Goal: Obtain resource: Obtain resource

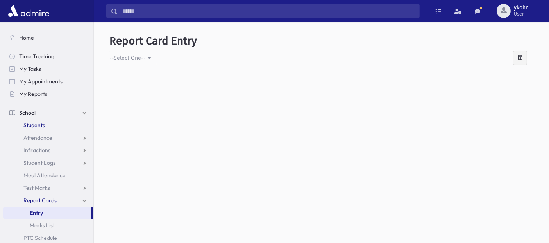
click at [34, 126] on span "Students" at bounding box center [33, 124] width 21 height 7
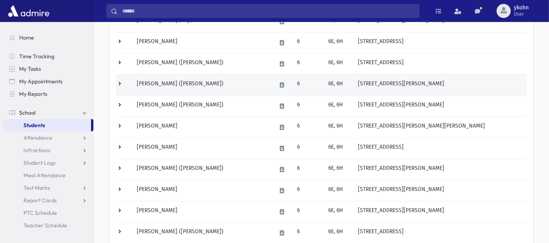
scroll to position [271, 0]
click at [222, 80] on td "[PERSON_NAME] ([PERSON_NAME])" at bounding box center [201, 85] width 139 height 21
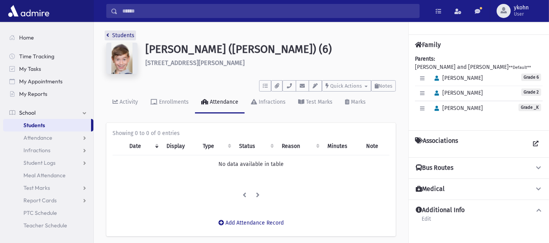
click at [108, 32] on icon "breadcrumb" at bounding box center [107, 34] width 3 height 5
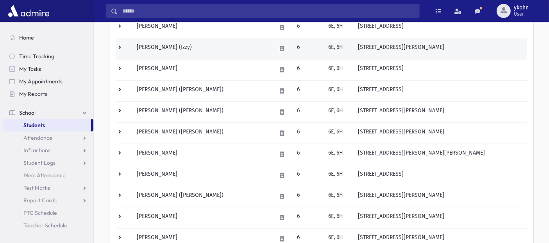
scroll to position [246, 0]
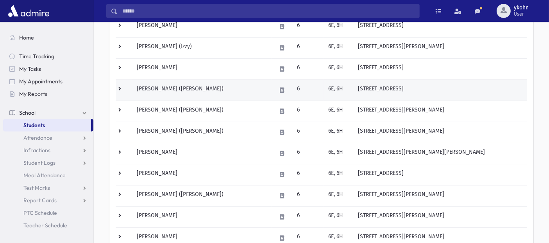
click at [231, 89] on td "[PERSON_NAME] ([PERSON_NAME])" at bounding box center [201, 89] width 139 height 21
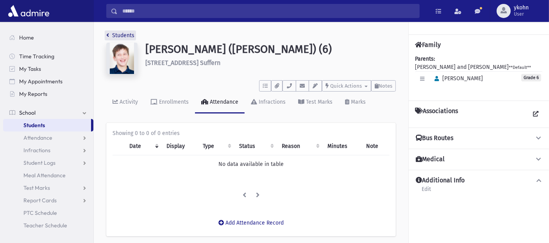
click at [117, 36] on link "Students" at bounding box center [120, 35] width 28 height 7
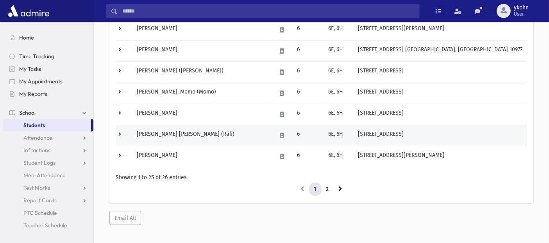
scroll to position [502, 0]
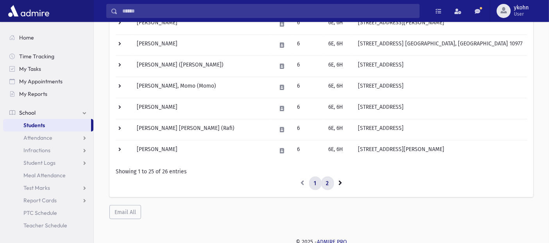
click at [327, 182] on link "2" at bounding box center [327, 183] width 13 height 14
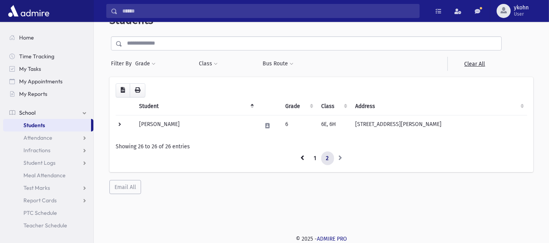
scroll to position [21, 0]
click at [30, 126] on span "Students" at bounding box center [33, 124] width 21 height 7
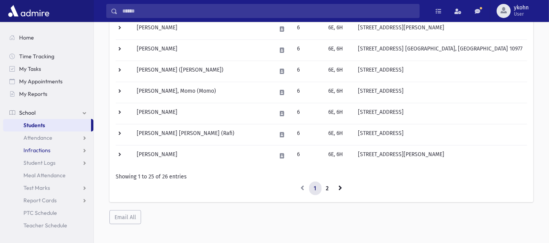
scroll to position [502, 0]
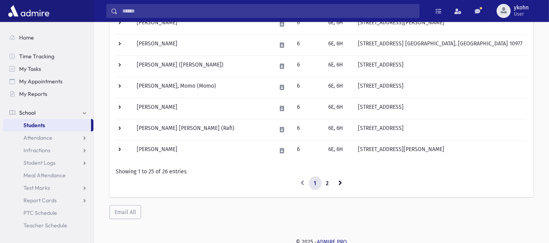
click at [31, 114] on span "School" at bounding box center [27, 112] width 16 height 7
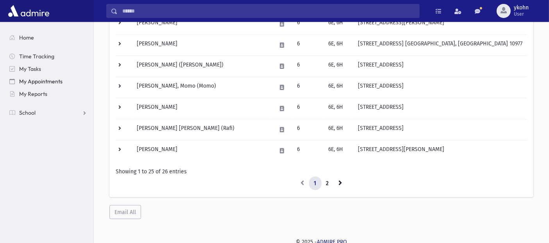
click at [42, 85] on link "My Appointments" at bounding box center [48, 81] width 90 height 13
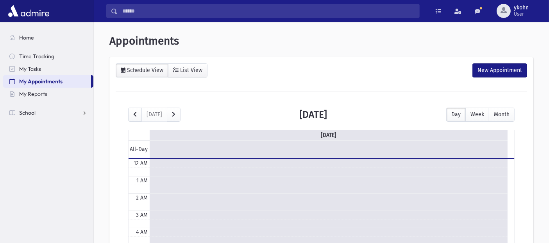
scroll to position [102, 0]
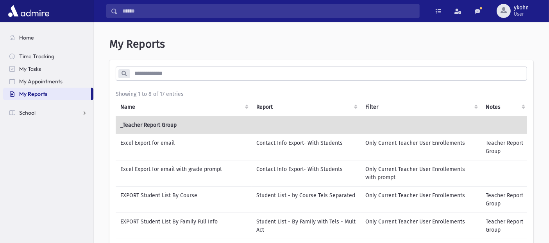
click at [38, 93] on span "My Reports" at bounding box center [33, 93] width 28 height 7
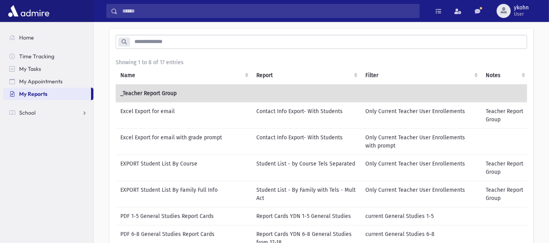
scroll to position [32, 0]
click at [262, 195] on td "Student List - By Family with Tels - Mult Act" at bounding box center [306, 193] width 109 height 26
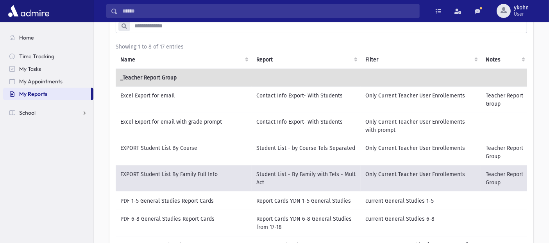
scroll to position [48, 0]
click at [201, 145] on td "EXPORT Student List By Course" at bounding box center [184, 151] width 136 height 26
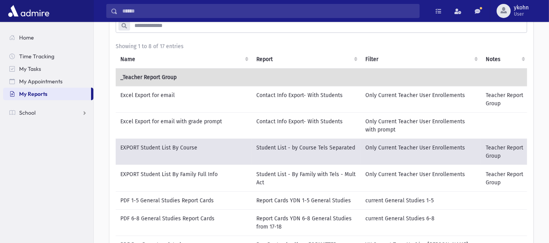
click at [207, 171] on td "EXPORT Student List By Family Full Info" at bounding box center [184, 178] width 136 height 27
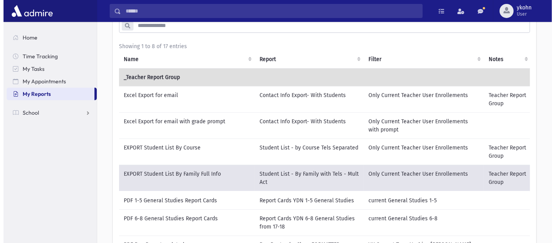
scroll to position [183, 0]
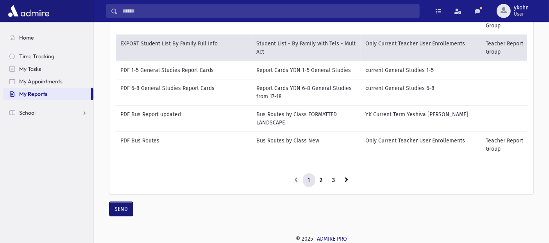
click at [124, 207] on button "SEND" at bounding box center [120, 209] width 23 height 14
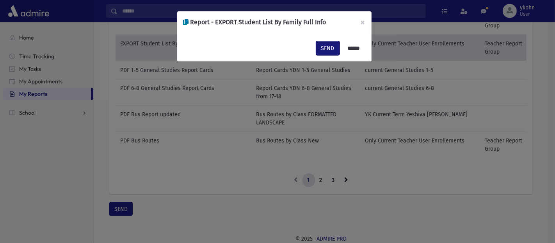
click at [323, 50] on button "SEND" at bounding box center [327, 48] width 23 height 14
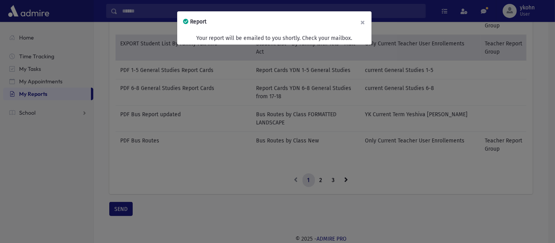
click at [363, 14] on button "×" at bounding box center [363, 22] width 17 height 22
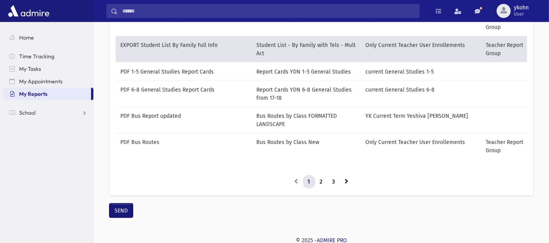
scroll to position [0, 0]
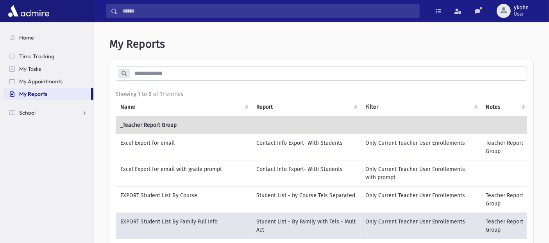
click at [189, 148] on td "Excel Export for email" at bounding box center [184, 147] width 136 height 26
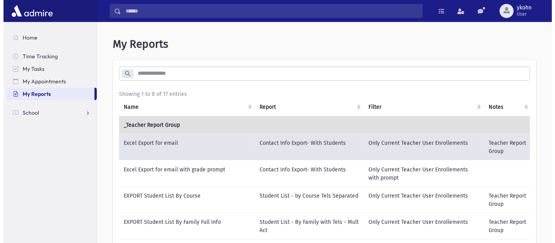
scroll to position [183, 0]
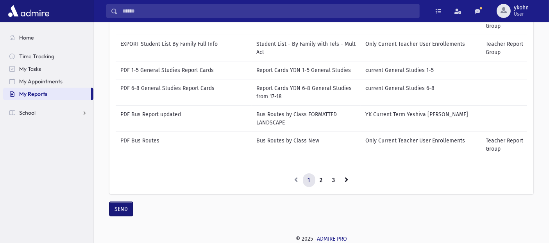
click at [130, 206] on button "SEND" at bounding box center [120, 209] width 23 height 14
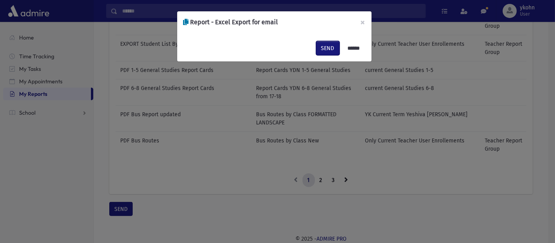
click at [318, 44] on button "SEND" at bounding box center [327, 48] width 23 height 14
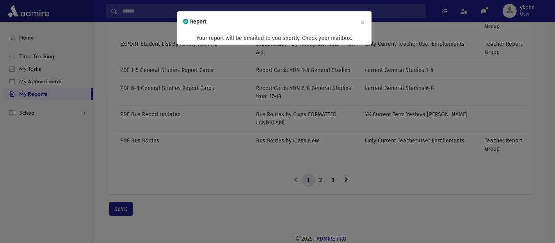
click at [235, 129] on div "Report × Your report will be emailed to you shortly. Check your mailbox." at bounding box center [277, 121] width 555 height 243
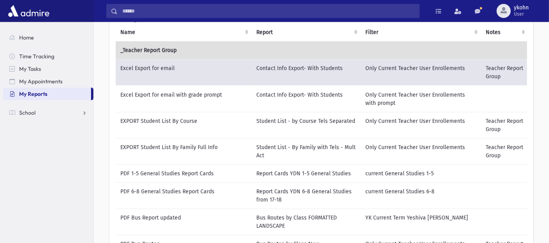
scroll to position [0, 0]
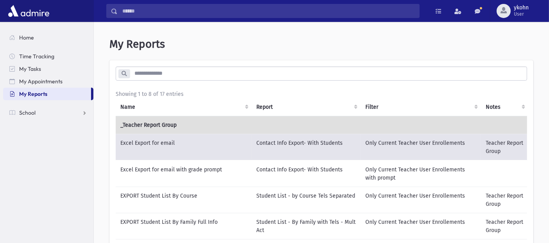
click at [198, 170] on td "Excel Export for email with grade prompt" at bounding box center [184, 173] width 136 height 27
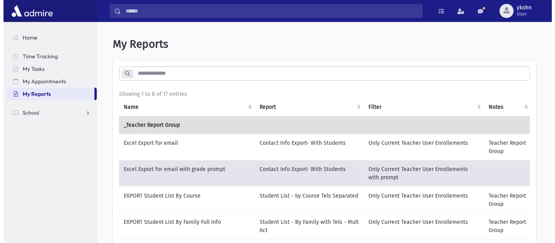
scroll to position [183, 0]
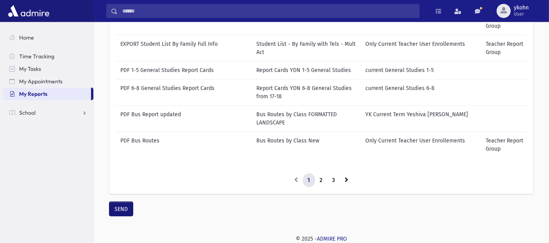
click at [122, 211] on button "SEND" at bounding box center [120, 209] width 23 height 14
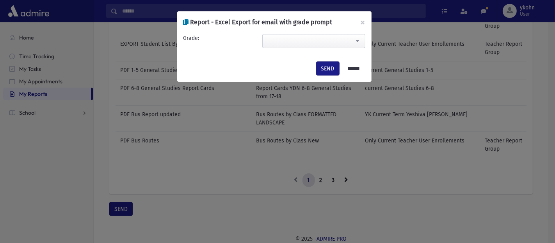
click at [329, 44] on span at bounding box center [314, 41] width 103 height 14
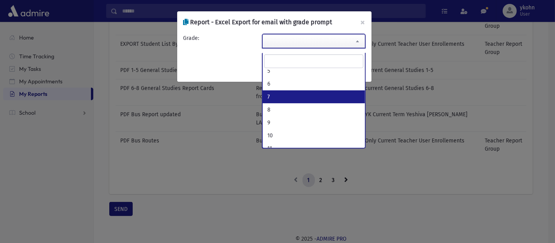
scroll to position [95, 0]
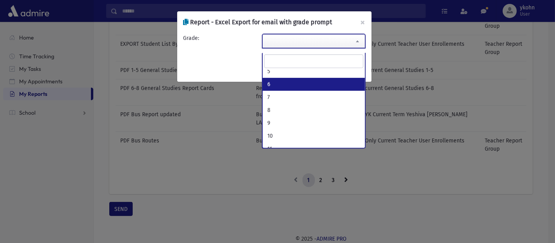
select select "*"
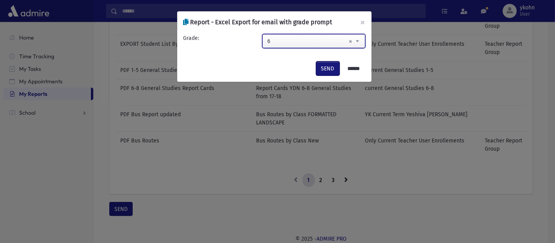
click at [323, 68] on button "SEND" at bounding box center [327, 68] width 23 height 14
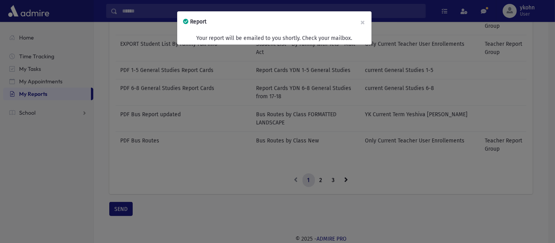
click at [251, 164] on div "Report × Your report will be emailed to you shortly. Check your mailbox." at bounding box center [277, 121] width 555 height 243
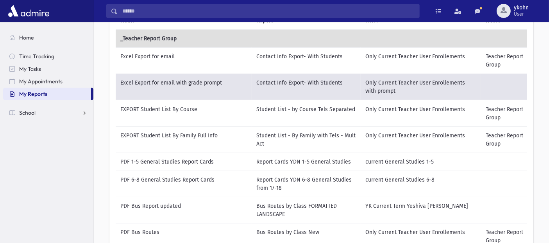
scroll to position [87, 0]
click at [221, 109] on td "EXPORT Student List By Course" at bounding box center [184, 113] width 136 height 27
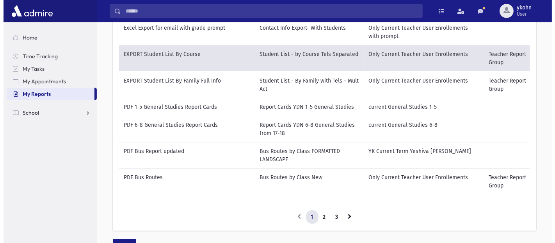
scroll to position [183, 0]
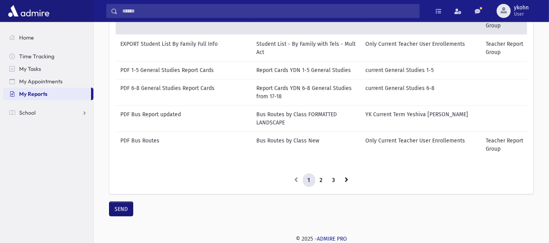
click at [123, 205] on button "SEND" at bounding box center [120, 209] width 23 height 14
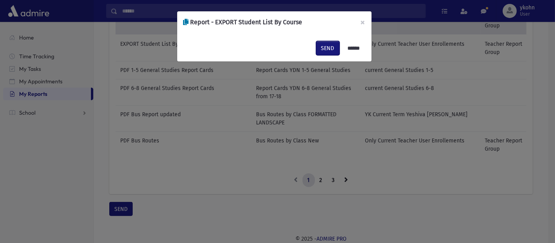
click at [332, 47] on button "SEND" at bounding box center [327, 48] width 23 height 14
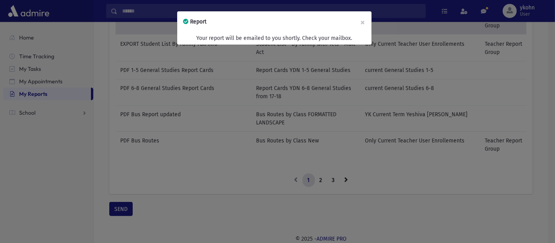
click at [236, 114] on div "Report × Your report will be emailed to you shortly. Check your mailbox." at bounding box center [277, 121] width 555 height 243
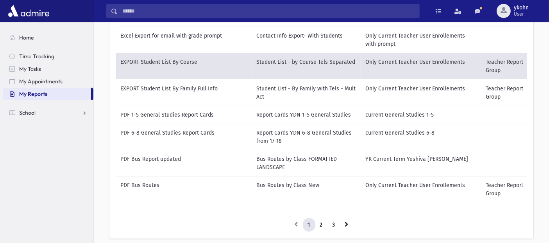
scroll to position [129, 0]
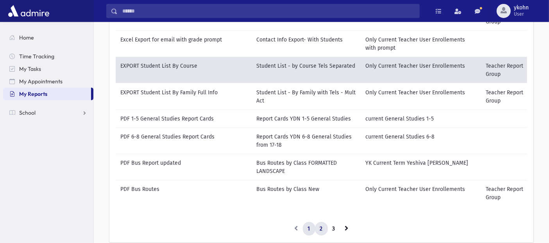
click at [320, 232] on link "2" at bounding box center [321, 228] width 13 height 14
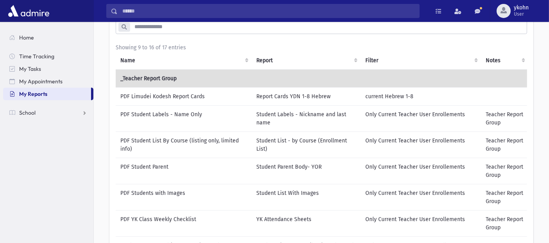
scroll to position [48, 0]
click at [220, 115] on td "PDF Student Labels - Name Only" at bounding box center [184, 117] width 136 height 26
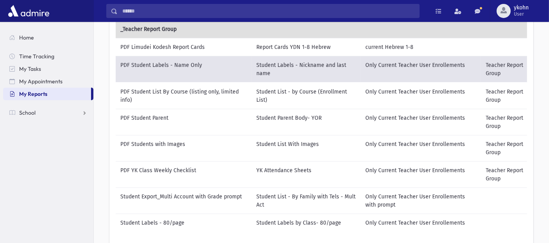
scroll to position [91, 0]
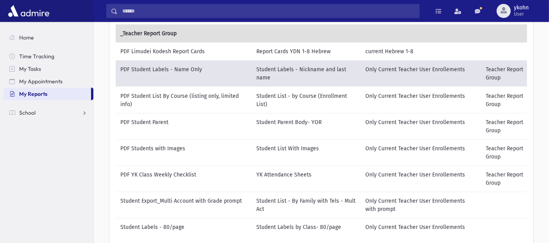
click at [205, 104] on td "PDF Student List By Course (listing only, limited info)" at bounding box center [184, 100] width 136 height 27
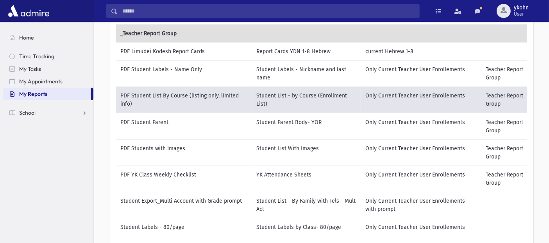
click at [218, 69] on td "PDF Student Labels - Name Only" at bounding box center [184, 73] width 136 height 26
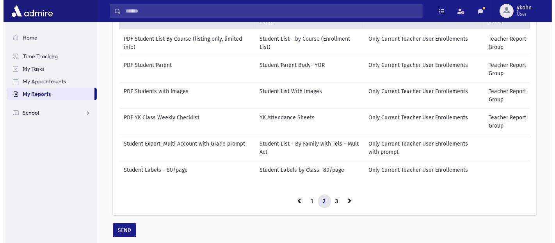
scroll to position [175, 0]
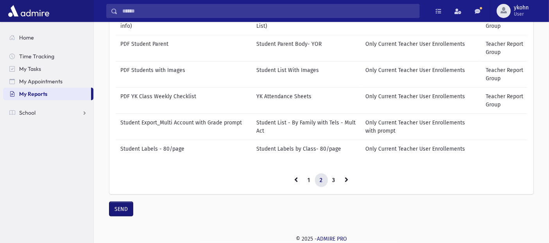
click at [118, 208] on button "SEND" at bounding box center [120, 209] width 23 height 14
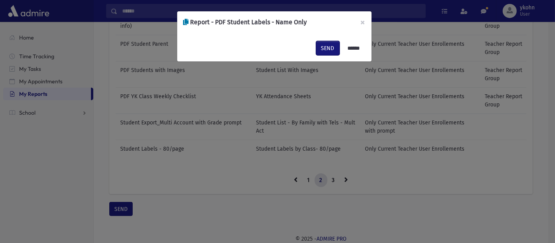
click at [318, 49] on button "SEND" at bounding box center [327, 48] width 23 height 14
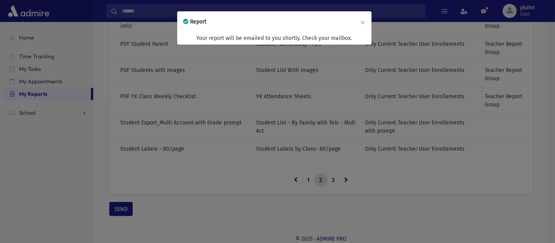
click at [196, 143] on div "Report × Your report will be emailed to you shortly. Check your mailbox." at bounding box center [277, 121] width 555 height 243
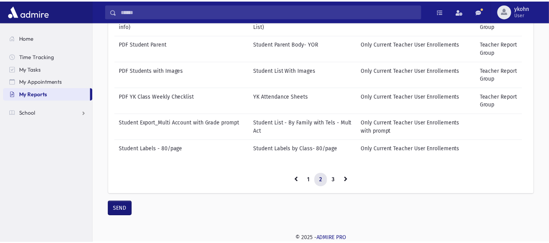
scroll to position [168, 0]
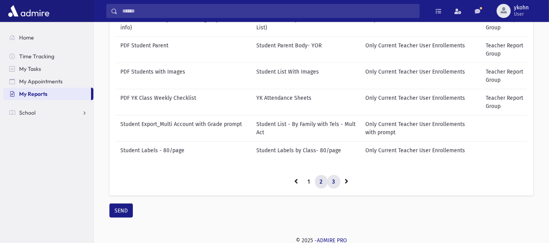
click at [331, 176] on link "3" at bounding box center [333, 182] width 13 height 14
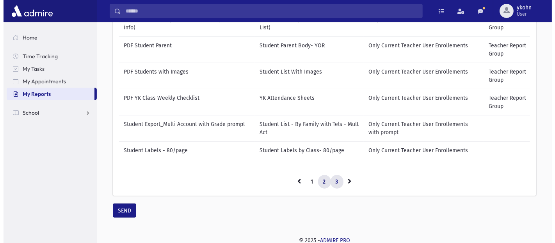
scroll to position [23, 0]
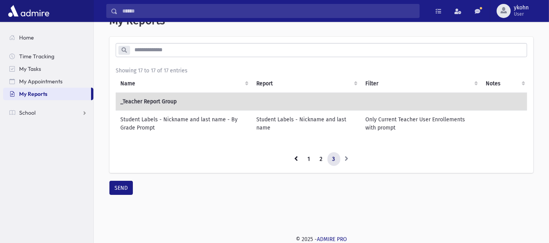
click at [197, 129] on td "Student Labels - Nickname and last name - By Grade Prompt" at bounding box center [184, 123] width 136 height 26
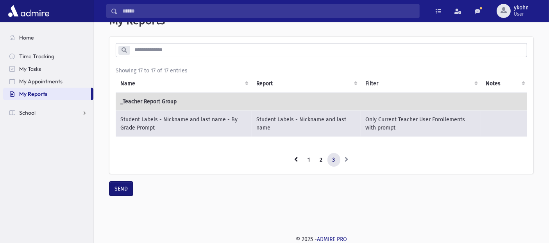
click at [124, 190] on button "SEND" at bounding box center [120, 188] width 23 height 14
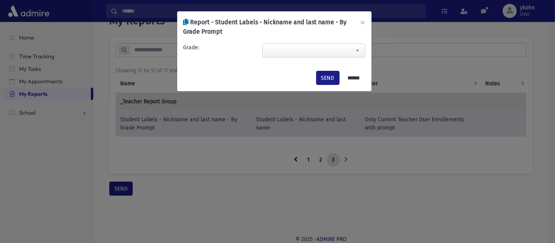
click at [299, 47] on span at bounding box center [314, 50] width 103 height 14
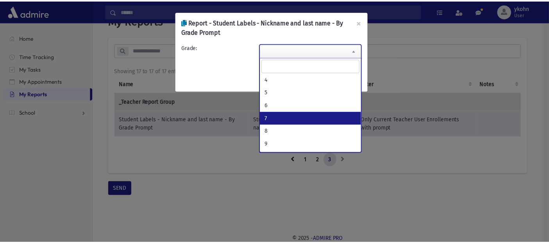
scroll to position [80, 0]
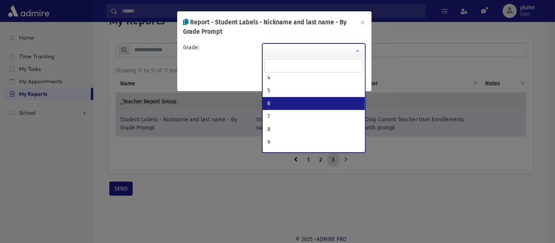
select select "*"
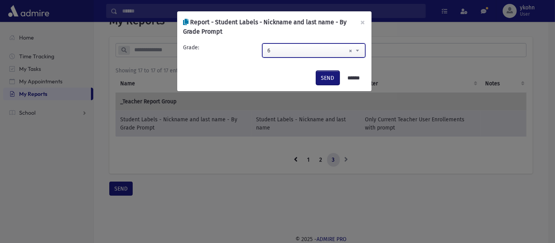
click at [321, 77] on button "SEND" at bounding box center [327, 78] width 23 height 14
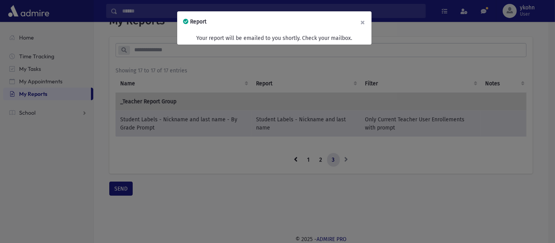
click at [363, 21] on button "×" at bounding box center [363, 22] width 17 height 22
